Goal: Task Accomplishment & Management: Manage account settings

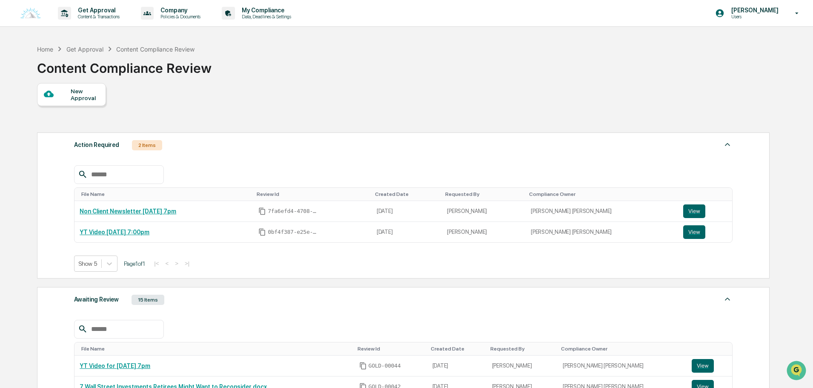
click at [218, 301] on div "Awaiting Review 15 Items" at bounding box center [403, 300] width 659 height 12
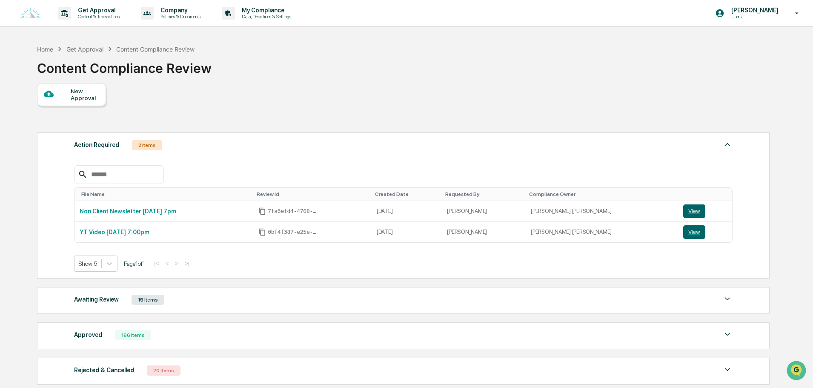
click at [211, 146] on div "Action Required 2 Items" at bounding box center [403, 145] width 659 height 12
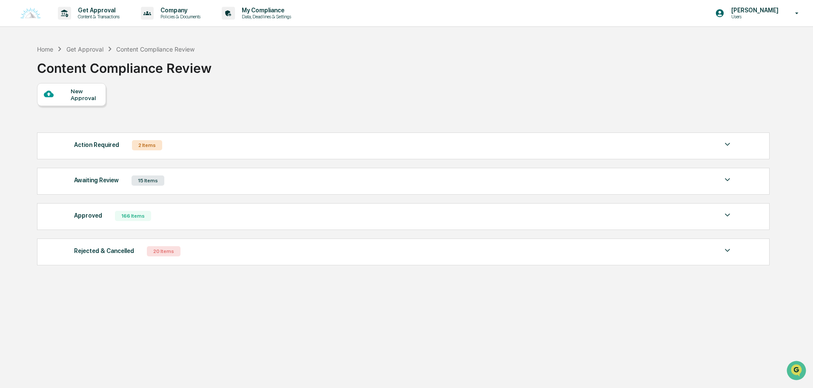
click at [207, 141] on div "Action Required 2 Items" at bounding box center [403, 145] width 659 height 12
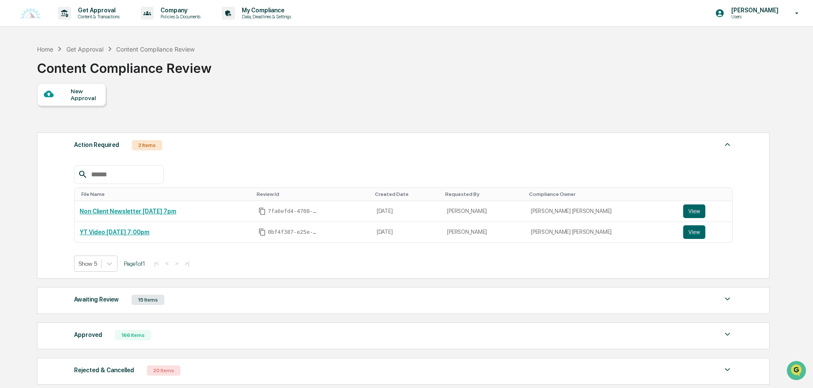
click at [207, 141] on div "Action Required 2 Items" at bounding box center [403, 145] width 659 height 12
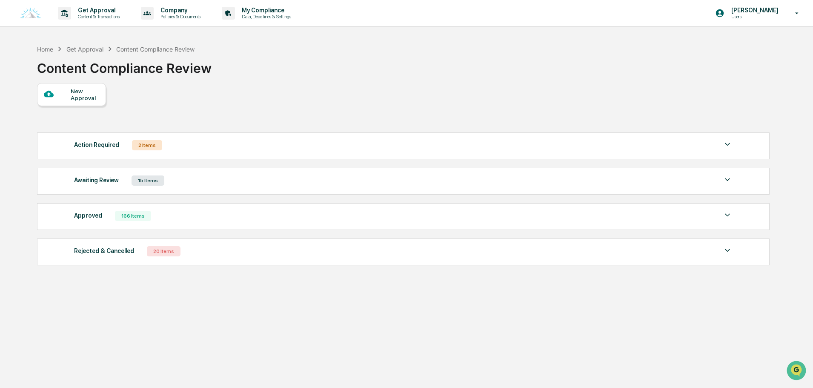
click at [189, 170] on div "Awaiting Review 15 Items File Name Review Id Created Date Requested By Complian…" at bounding box center [403, 181] width 733 height 27
click at [189, 193] on div "Awaiting Review 15 Items File Name Review Id Created Date Requested By Complian…" at bounding box center [403, 181] width 733 height 27
click at [192, 178] on div "Awaiting Review 15 Items" at bounding box center [403, 181] width 659 height 12
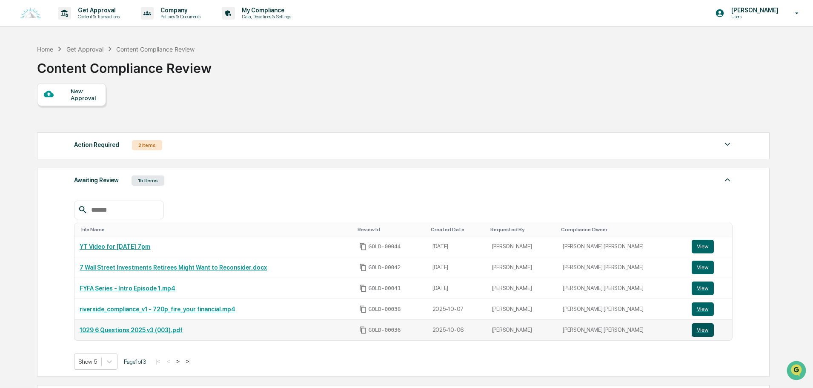
click at [692, 331] on button "View" at bounding box center [703, 330] width 22 height 14
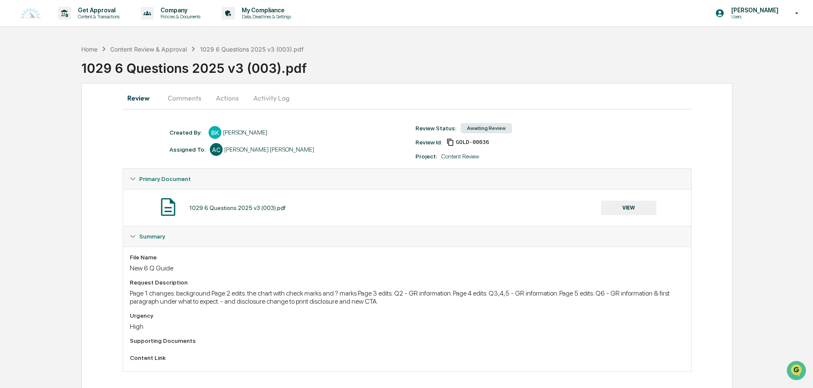
click at [192, 94] on button "Comments" at bounding box center [184, 98] width 47 height 20
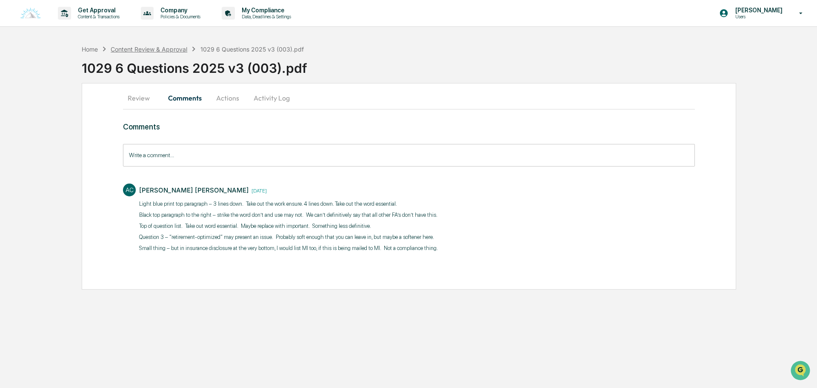
click at [176, 52] on div "Content Review & Approval" at bounding box center [149, 49] width 77 height 7
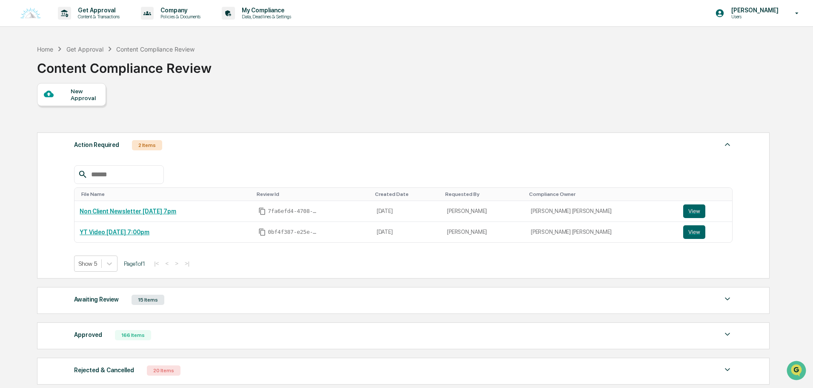
click at [190, 294] on div "Awaiting Review 15 Items" at bounding box center [403, 300] width 659 height 12
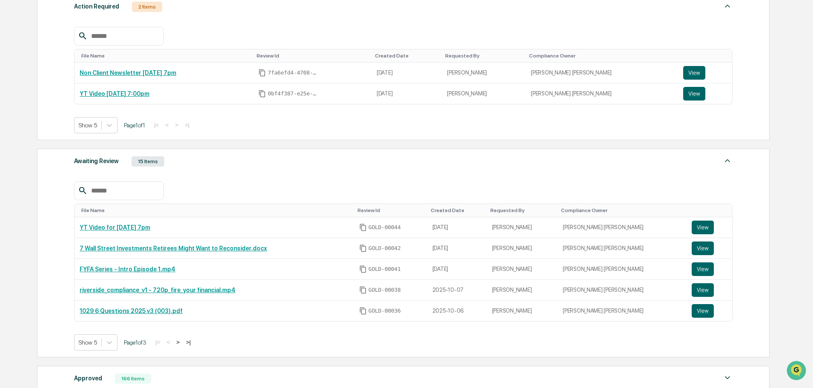
scroll to position [213, 0]
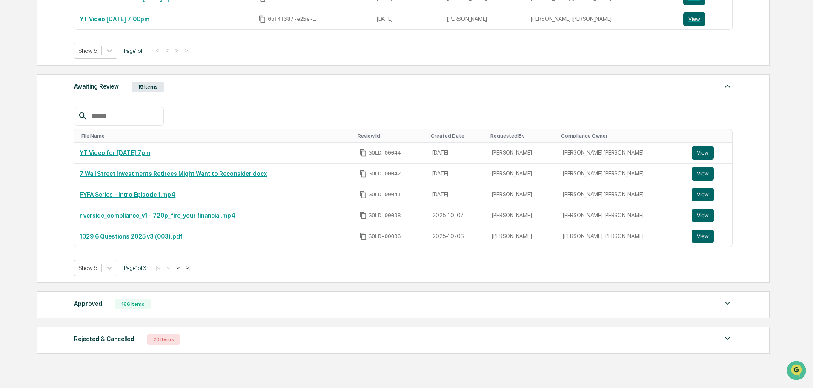
click at [197, 344] on div "Rejected & Cancelled 20 Items" at bounding box center [403, 339] width 659 height 12
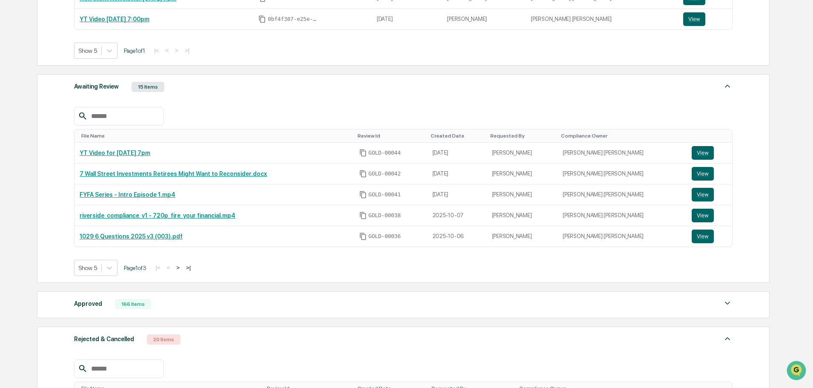
click at [197, 344] on div "Rejected & Cancelled 20 Items" at bounding box center [403, 339] width 659 height 12
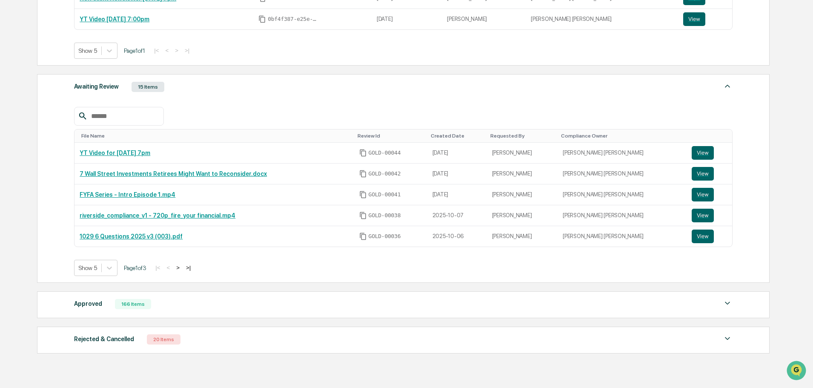
click at [211, 93] on div "Awaiting Review 15 Items File Name Review Id Created Date Requested By Complian…" at bounding box center [403, 178] width 733 height 209
click at [220, 96] on div "File Name Review Id Created Date Requested By Compliance Owner YT Video for [DA…" at bounding box center [403, 185] width 659 height 182
click at [215, 80] on div "Awaiting Review 15 Items File Name Review Id Created Date Requested By Complian…" at bounding box center [403, 178] width 733 height 209
click at [204, 84] on div "Awaiting Review 15 Items" at bounding box center [403, 87] width 659 height 12
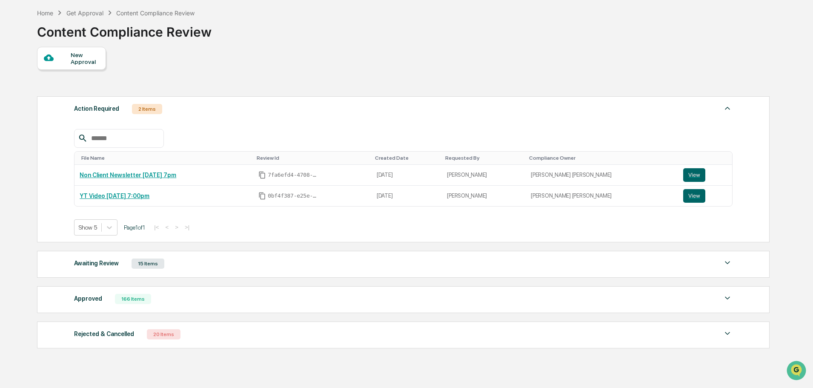
scroll to position [0, 0]
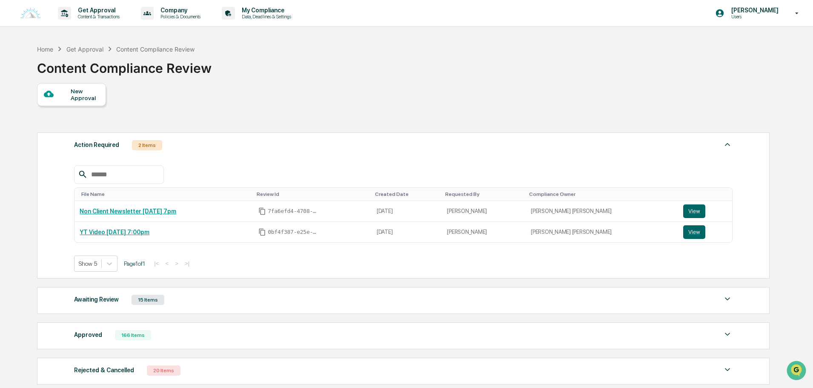
click at [196, 152] on div "Action Required 2 Items File Name Review Id Created Date Requested By Complianc…" at bounding box center [403, 205] width 733 height 146
click at [201, 146] on div "Action Required 2 Items" at bounding box center [403, 145] width 659 height 12
